Goal: Complete application form

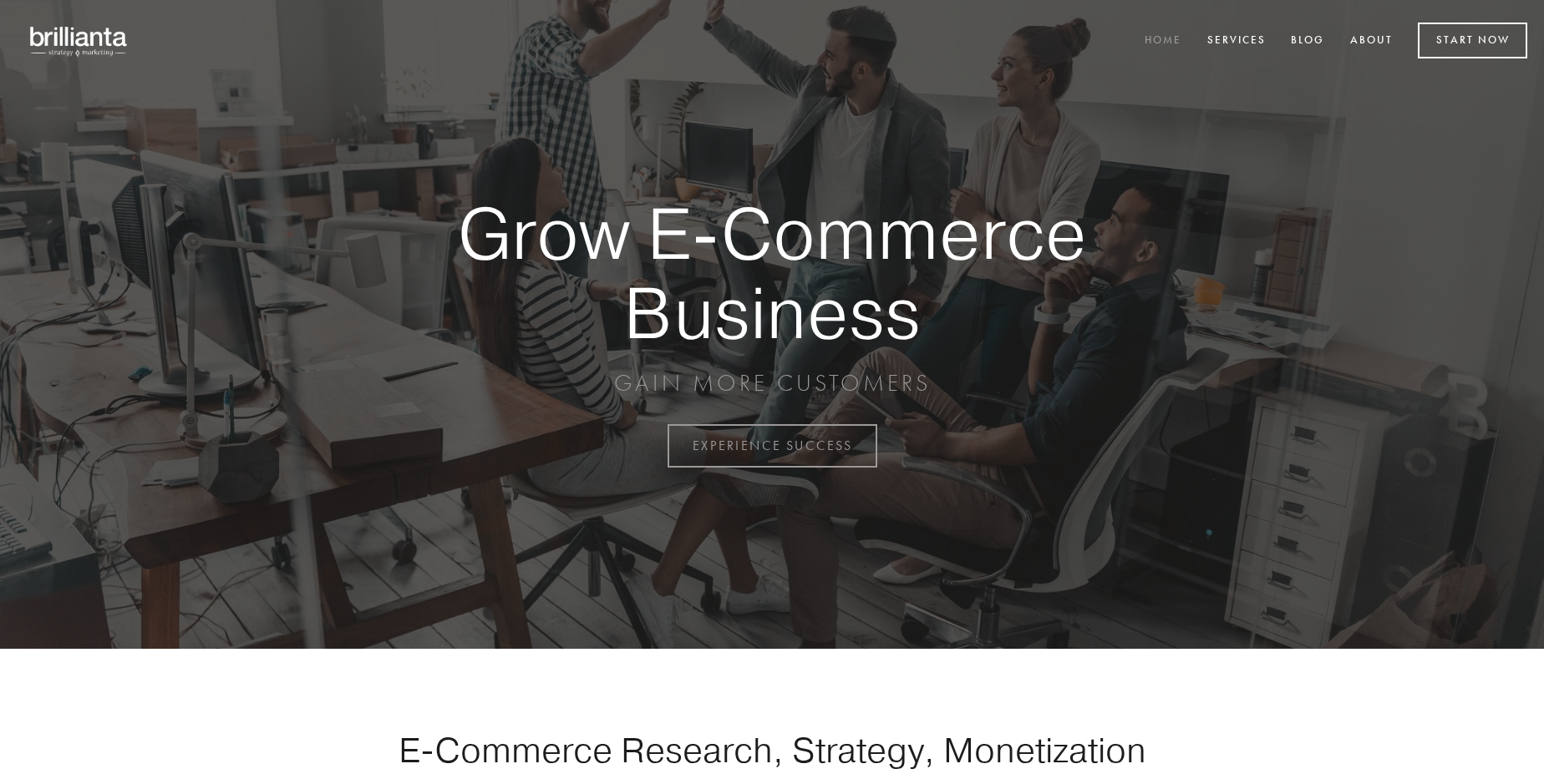
scroll to position [4379, 0]
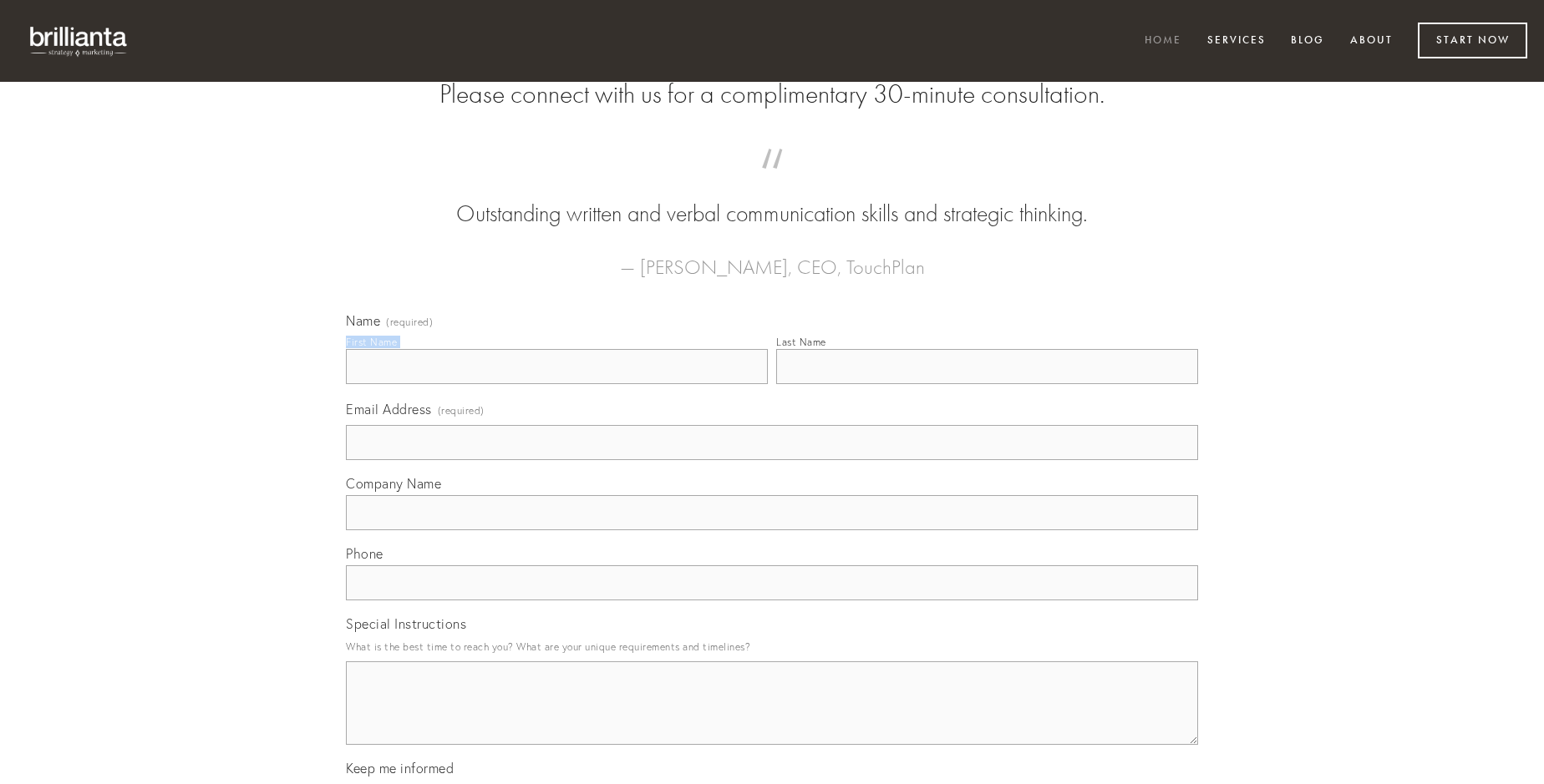
type input "[PERSON_NAME]"
click at [986, 384] on input "Last Name" at bounding box center [986, 366] width 422 height 35
type input "[PERSON_NAME]"
click at [772, 460] on input "Email Address (required)" at bounding box center [772, 442] width 852 height 35
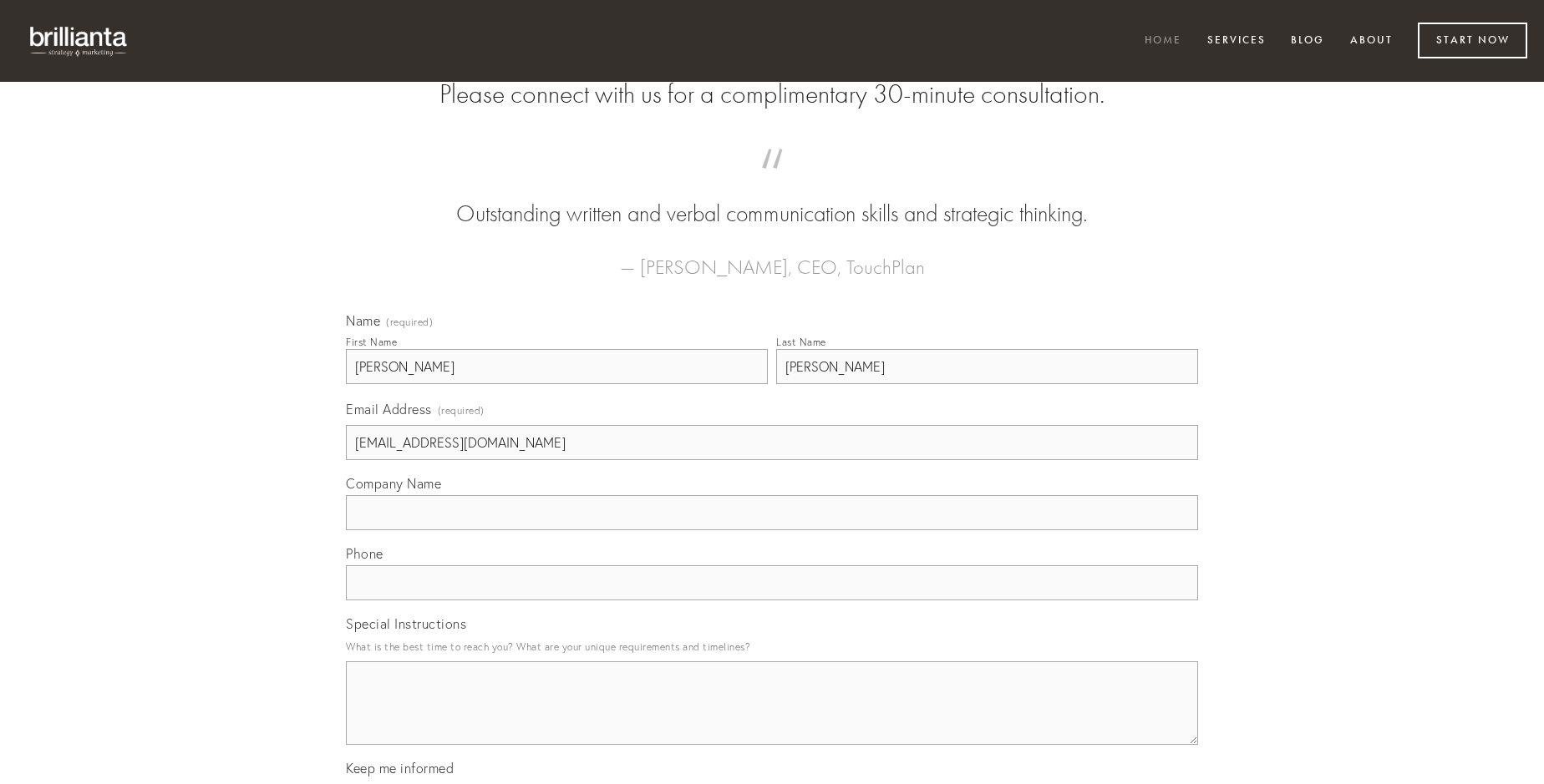
type input "[EMAIL_ADDRESS][DOMAIN_NAME]"
click at [772, 530] on input "Company Name" at bounding box center [772, 512] width 852 height 35
type input "creber"
click at [772, 601] on input "text" at bounding box center [772, 583] width 852 height 35
click at [772, 718] on textarea "Special Instructions" at bounding box center [772, 703] width 852 height 84
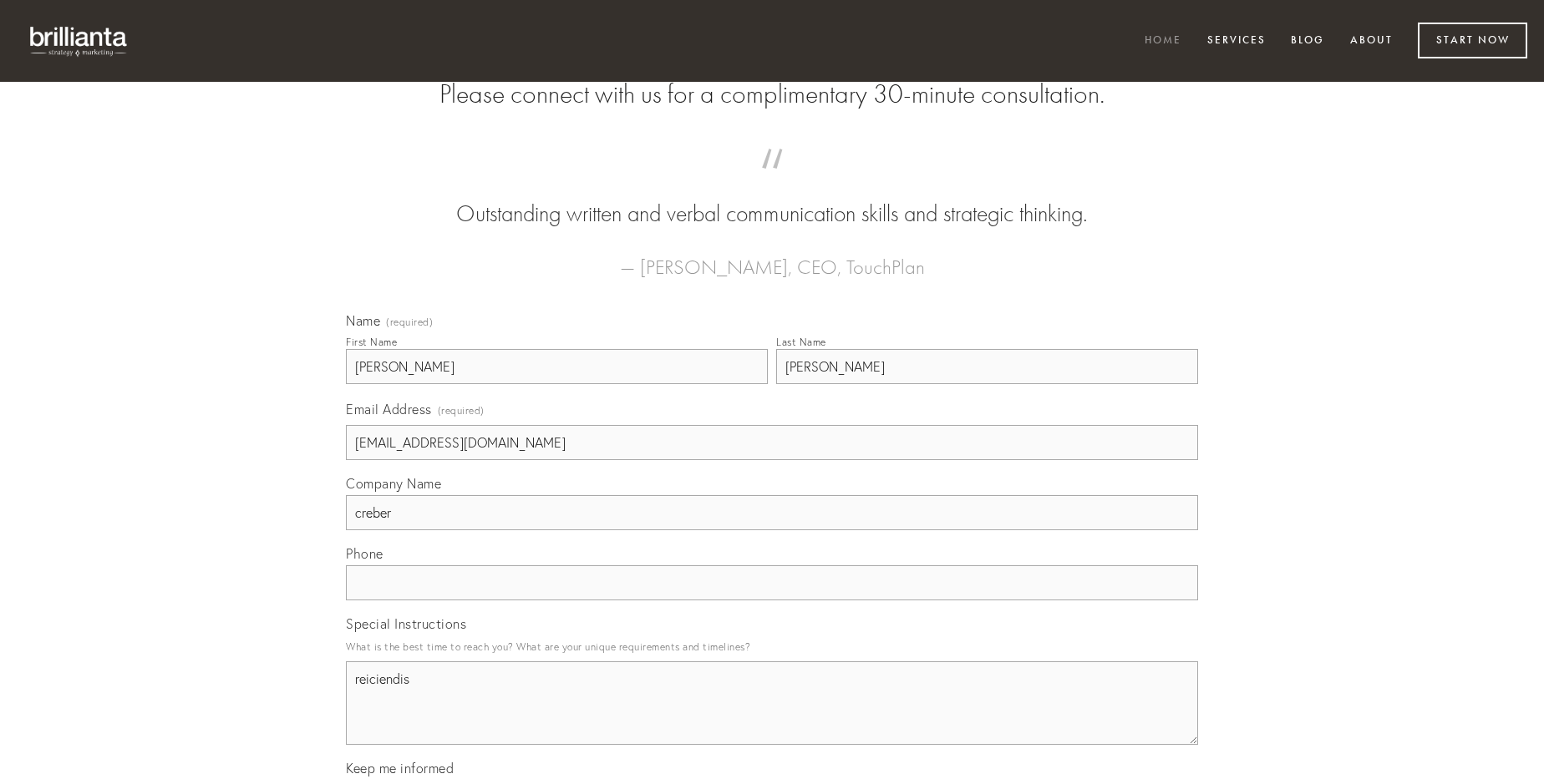
type textarea "reiciendis"
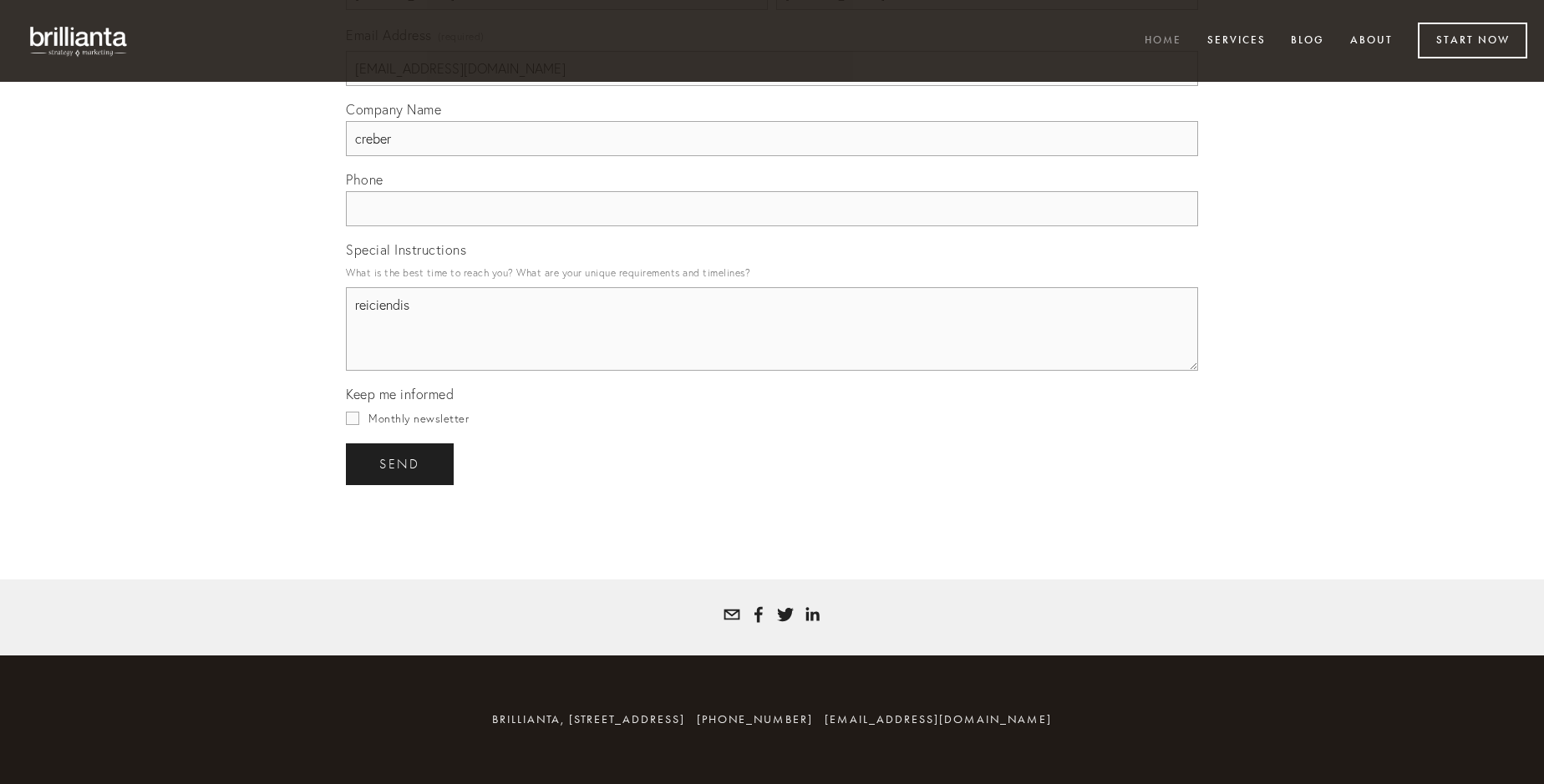
click at [401, 464] on span "send" at bounding box center [400, 464] width 41 height 15
